Goal: Task Accomplishment & Management: Use online tool/utility

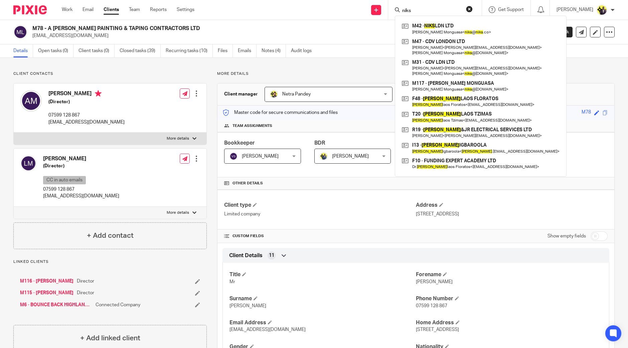
click at [367, 25] on h2 "M78 - A [PERSON_NAME] PAINTING & TAPING CONTRACTORS LTD" at bounding box center [228, 28] width 393 height 7
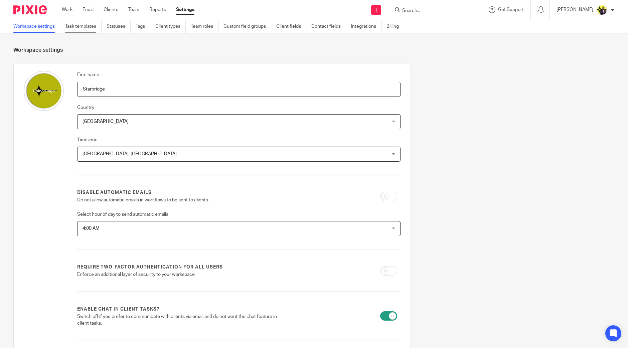
click at [84, 25] on link "Task templates" at bounding box center [83, 26] width 36 height 13
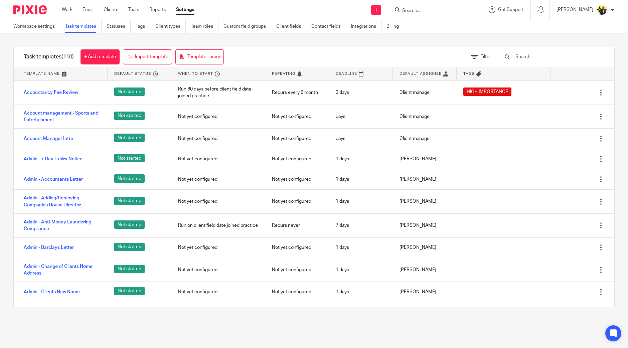
click at [533, 52] on div at bounding box center [547, 57] width 113 height 20
click at [543, 54] on input "text" at bounding box center [554, 56] width 78 height 7
click at [544, 56] on input "text" at bounding box center [554, 56] width 78 height 7
click at [280, 52] on div "Task templates (110) + Add template Import template Template library Filter" at bounding box center [314, 57] width 601 height 20
click at [547, 57] on input "text" at bounding box center [554, 56] width 78 height 7
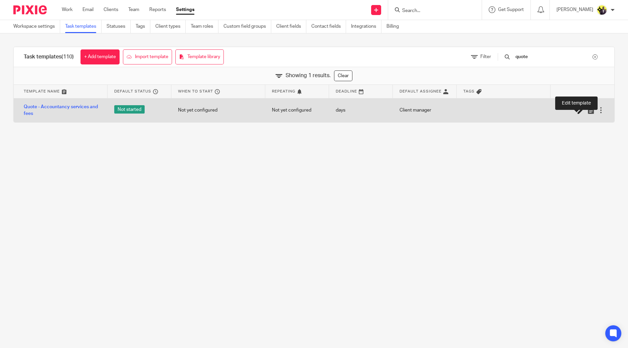
type input "quote"
click at [578, 111] on icon at bounding box center [581, 110] width 7 height 7
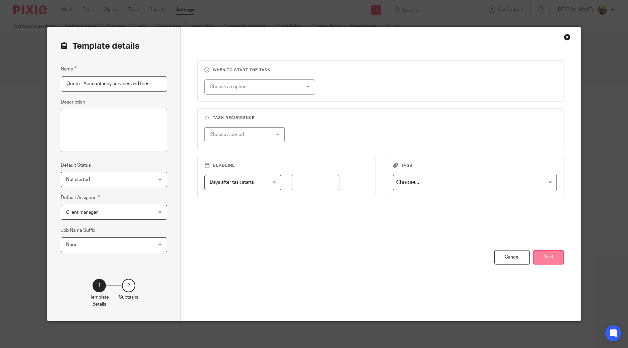
click at [544, 256] on button "Next" at bounding box center [548, 257] width 31 height 14
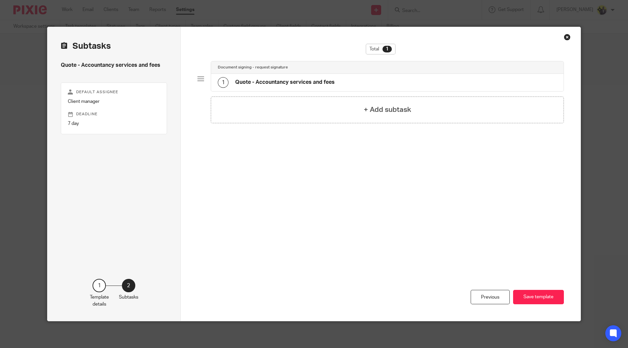
drag, startPoint x: 383, startPoint y: 70, endPoint x: 384, endPoint y: 80, distance: 9.4
click at [383, 70] on div "Document signing - request signature" at bounding box center [387, 67] width 353 height 12
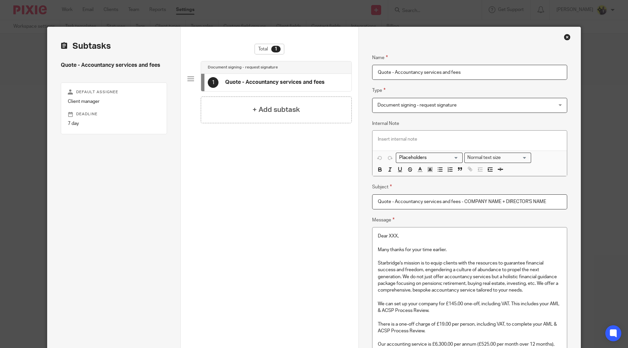
click at [445, 251] on p "Many thanks for your time earlier." at bounding box center [470, 250] width 184 height 7
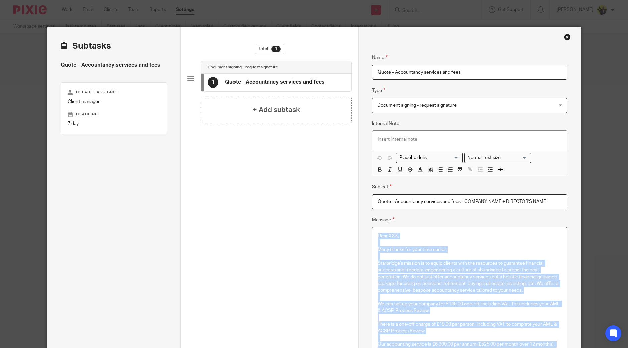
copy div "Dear XXX, Many thanks for your time earlier. Starbridge's mission is to equip c…"
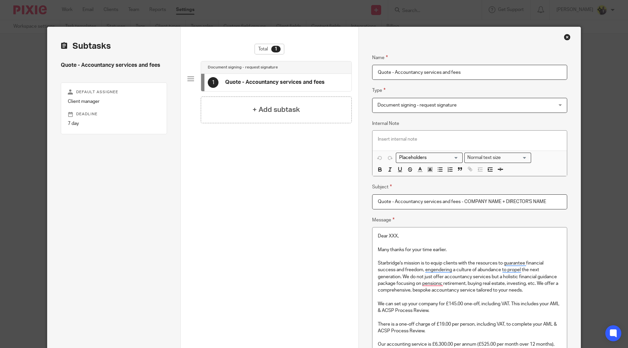
drag, startPoint x: 461, startPoint y: 199, endPoint x: 160, endPoint y: 185, distance: 300.4
